Goal: Task Accomplishment & Management: Complete application form

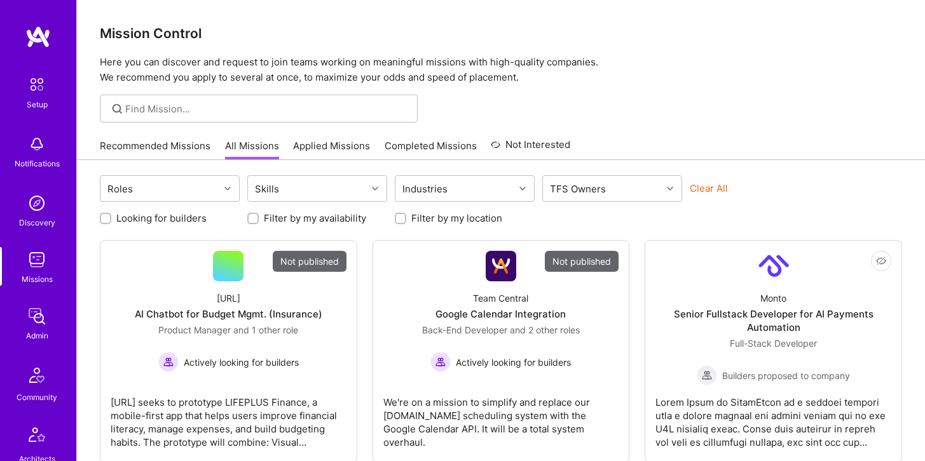
click at [163, 95] on div at bounding box center [259, 109] width 318 height 28
click at [163, 103] on input at bounding box center [266, 108] width 283 height 13
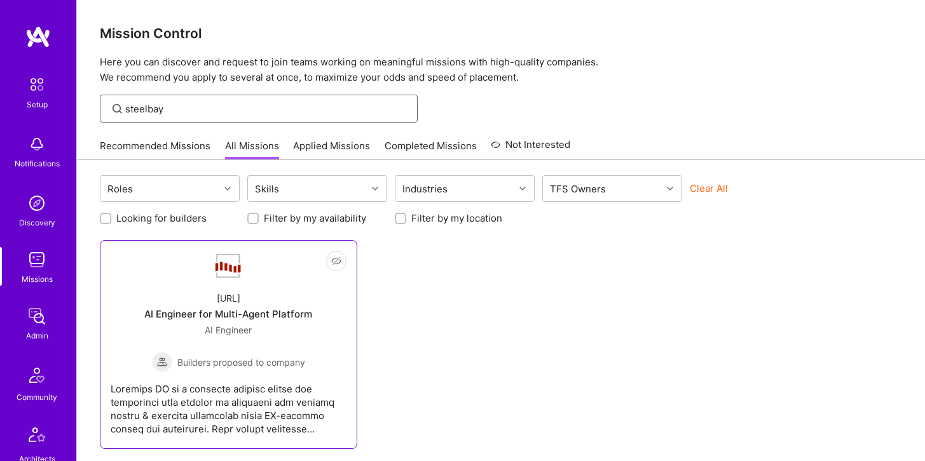
type input "steelbay"
click at [193, 278] on link "Not Interested [URL] AI Engineer for Multi-Agent Platform AI Engineer Builders …" at bounding box center [229, 344] width 236 height 187
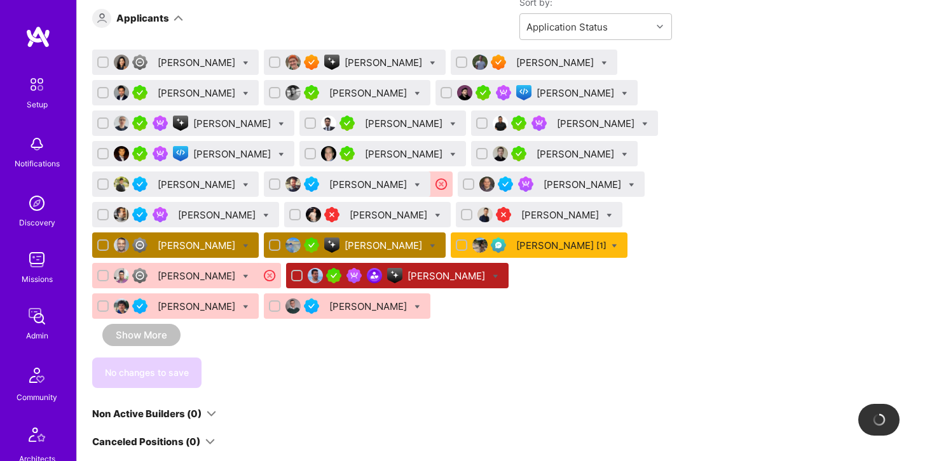
scroll to position [898, 0]
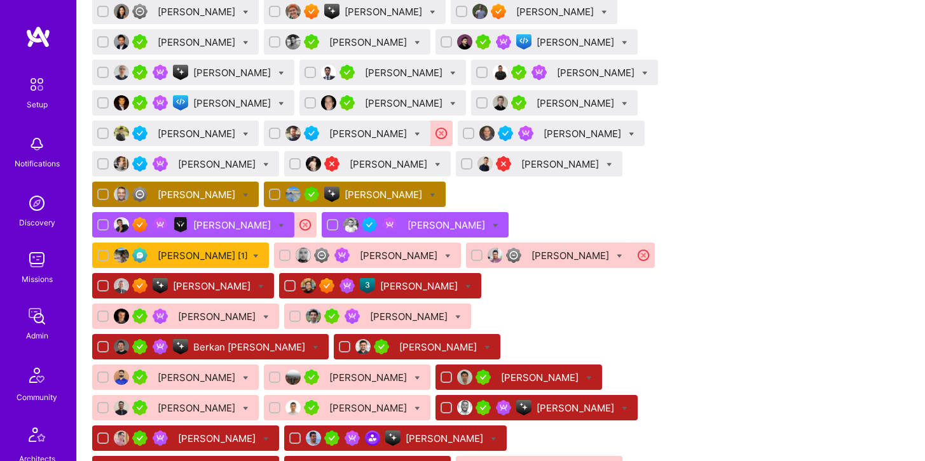
click at [220, 200] on div "[PERSON_NAME]" at bounding box center [198, 194] width 80 height 13
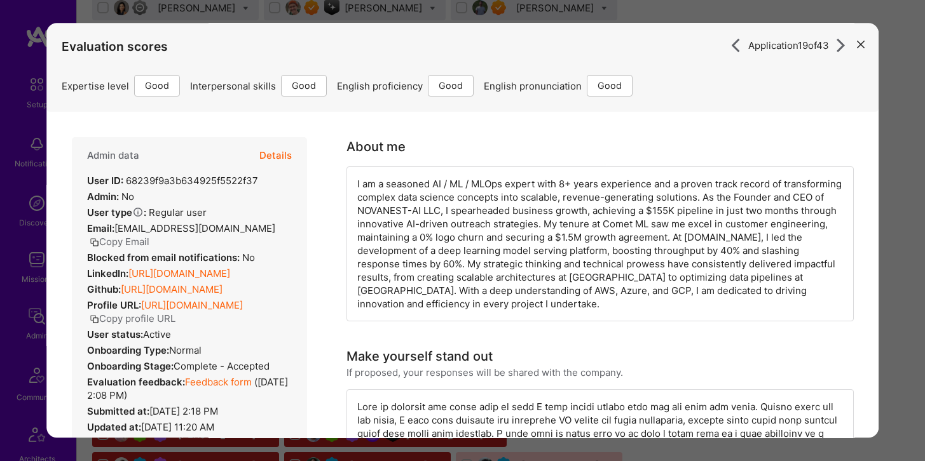
scroll to position [894, 0]
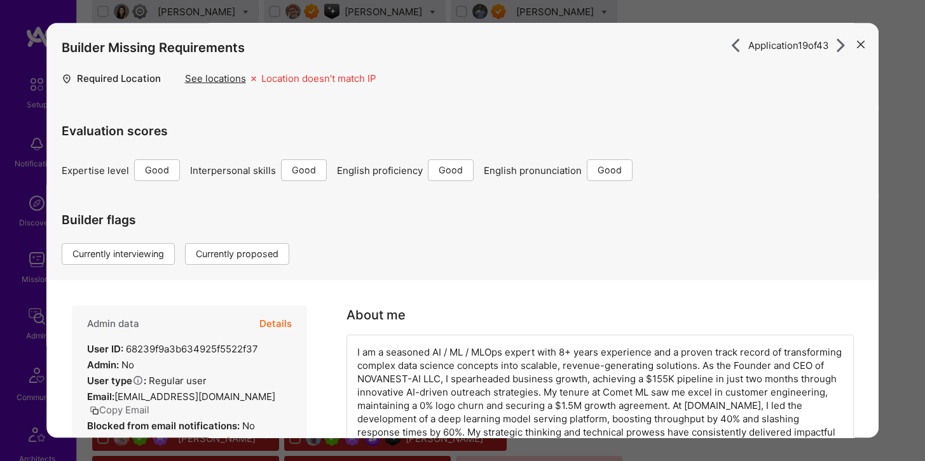
click at [271, 324] on button "Details" at bounding box center [275, 324] width 32 height 37
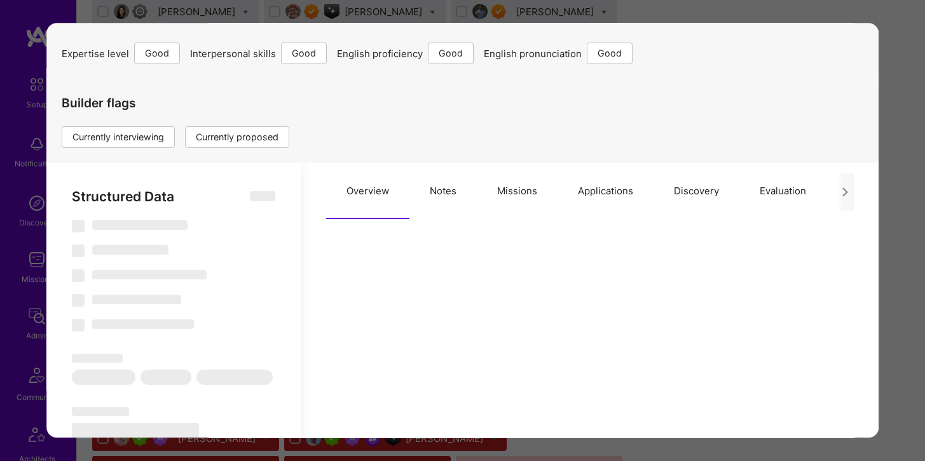
scroll to position [121, 0]
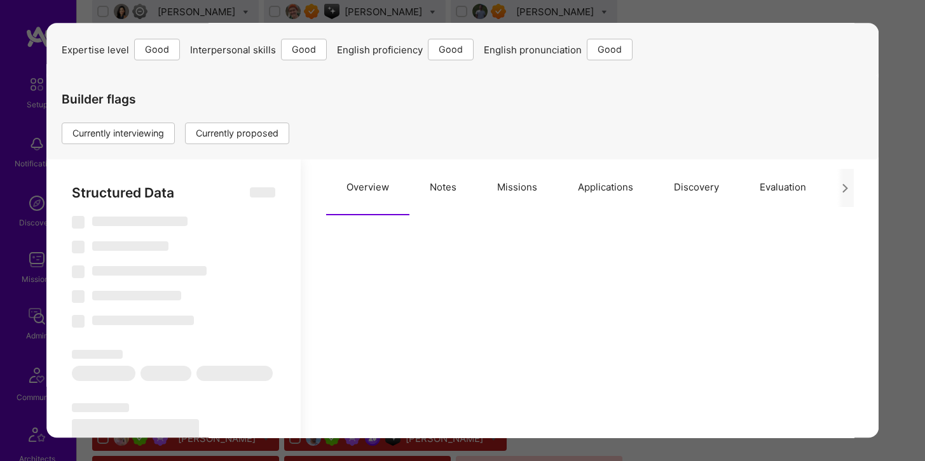
select select "Right Now"
select select "4"
select select "6"
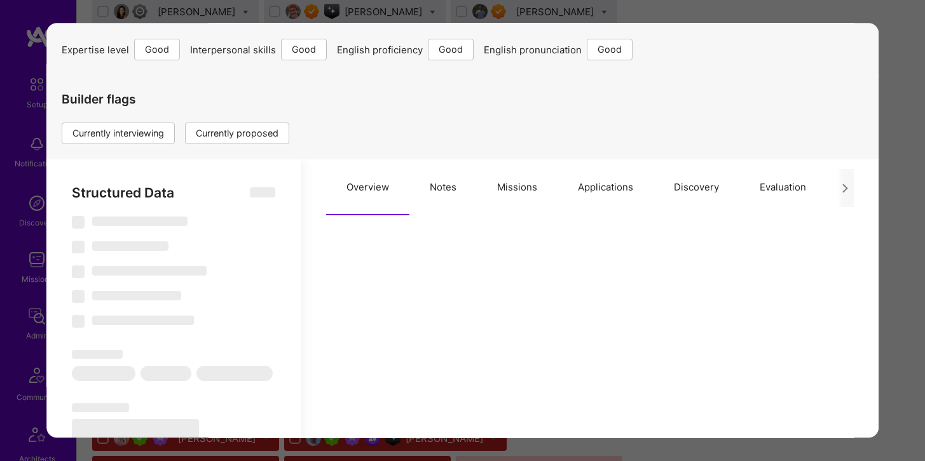
select select "US"
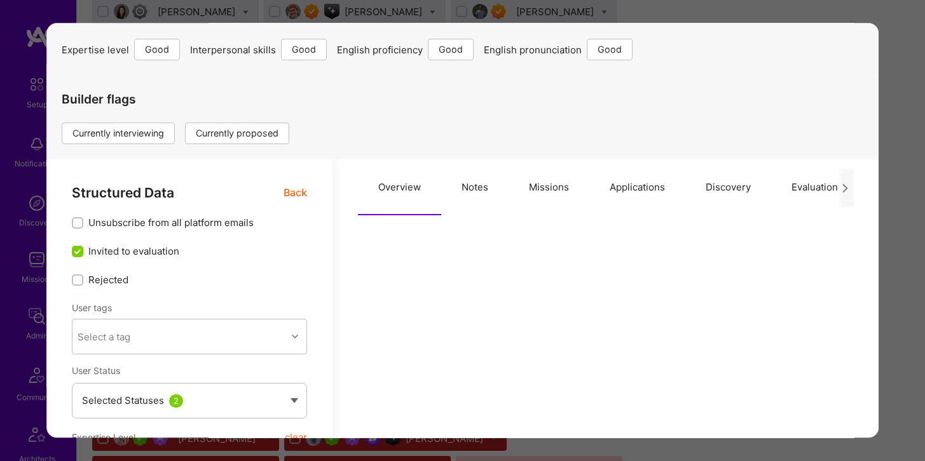
click at [635, 183] on button "Applications" at bounding box center [637, 188] width 96 height 56
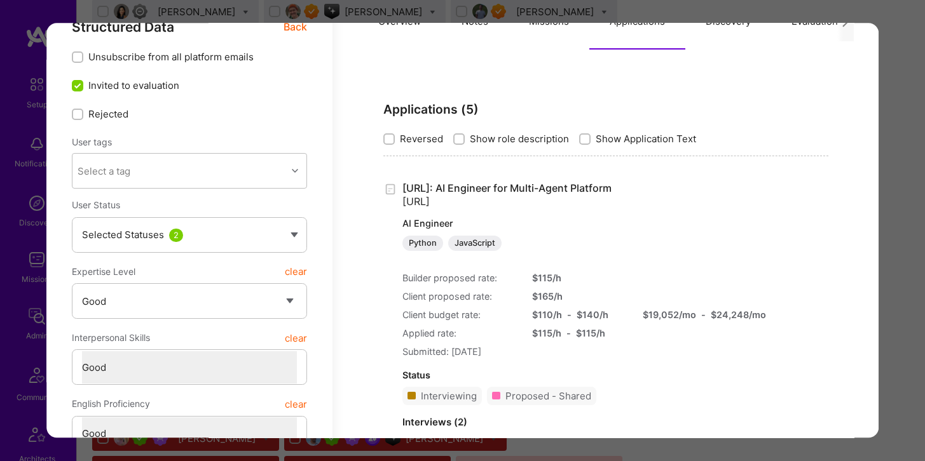
scroll to position [288, 0]
